Goal: Navigation & Orientation: Find specific page/section

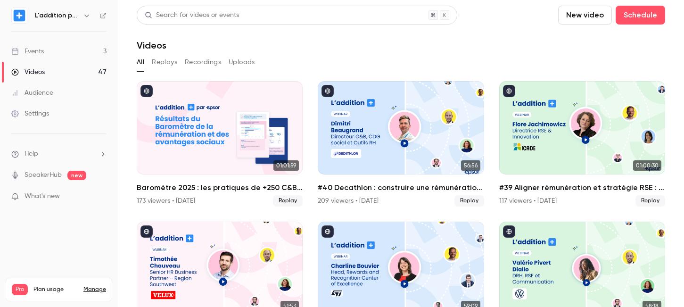
click at [65, 51] on link "Events 3" at bounding box center [59, 51] width 118 height 21
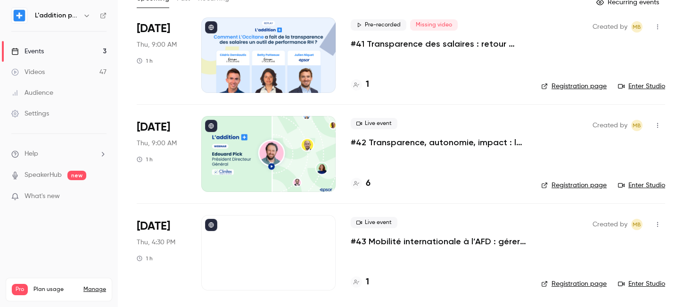
scroll to position [64, 0]
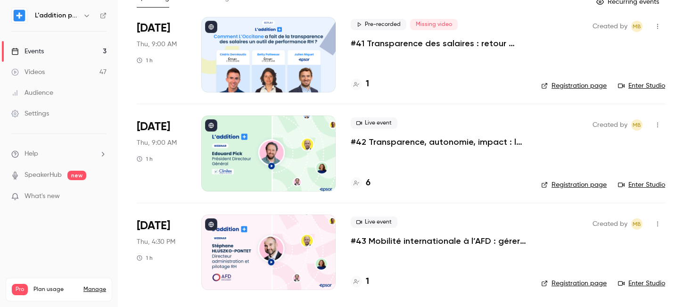
click at [369, 182] on h4 "6" at bounding box center [368, 183] width 5 height 13
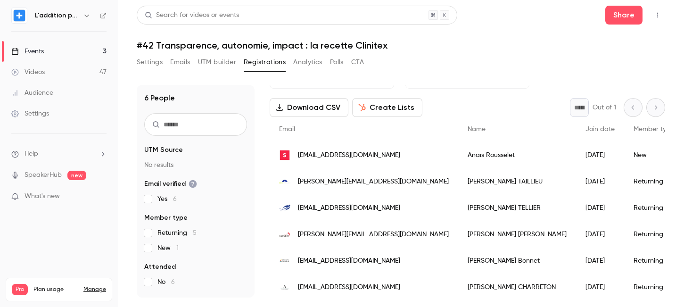
scroll to position [36, 0]
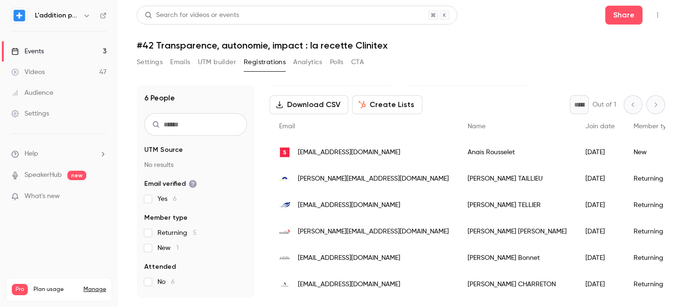
click at [73, 53] on link "Events 3" at bounding box center [59, 51] width 118 height 21
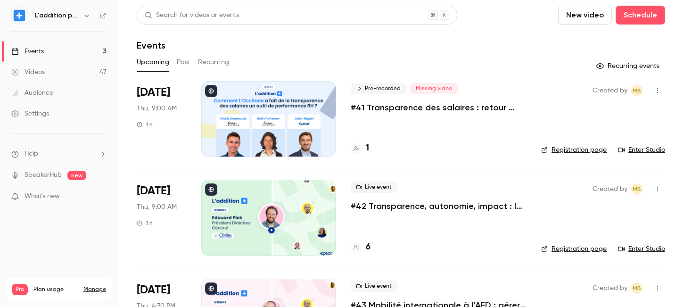
scroll to position [64, 0]
